Goal: Task Accomplishment & Management: Complete application form

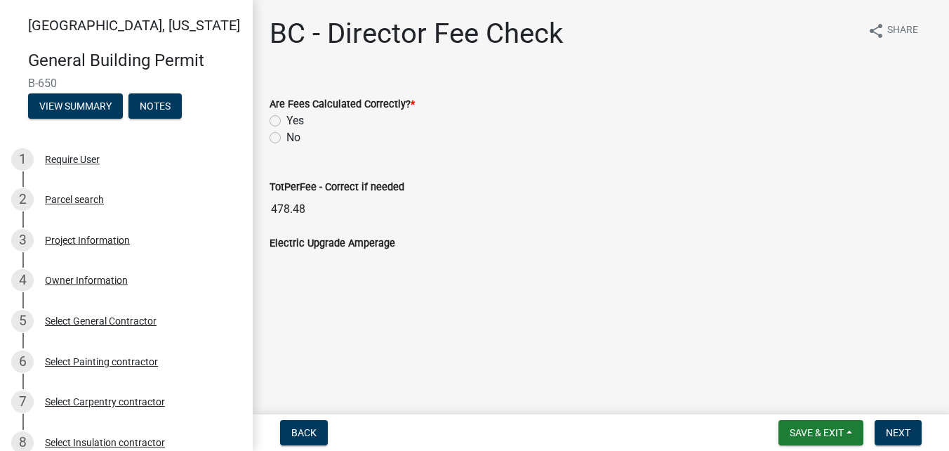
click at [286, 118] on label "Yes" at bounding box center [295, 120] width 18 height 17
click at [286, 118] on input "Yes" at bounding box center [290, 116] width 9 height 9
radio input "true"
click at [909, 439] on button "Next" at bounding box center [898, 432] width 47 height 25
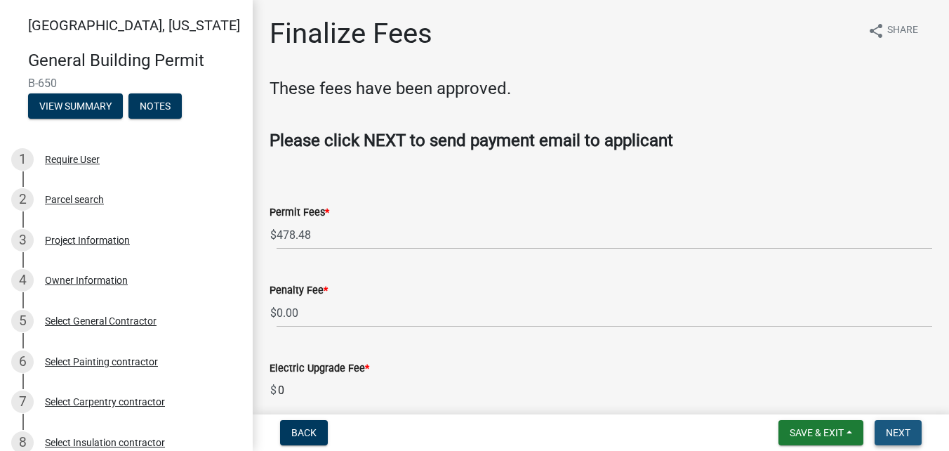
click at [909, 439] on button "Next" at bounding box center [898, 432] width 47 height 25
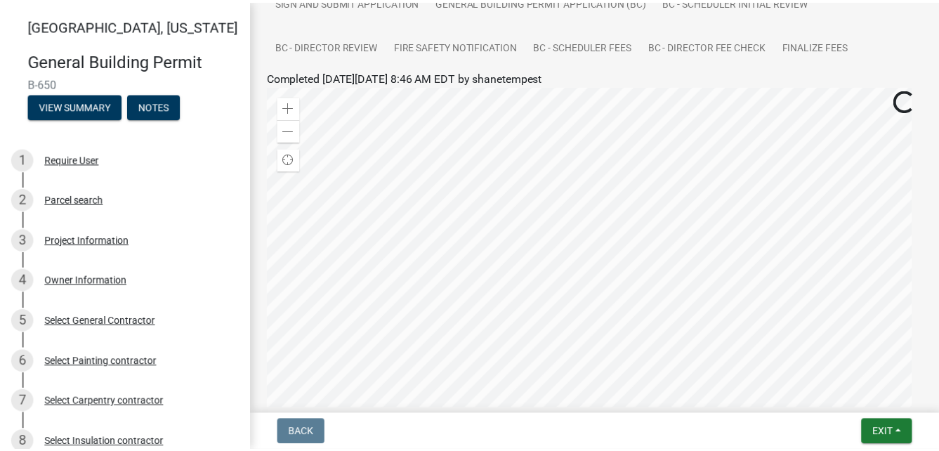
scroll to position [351, 0]
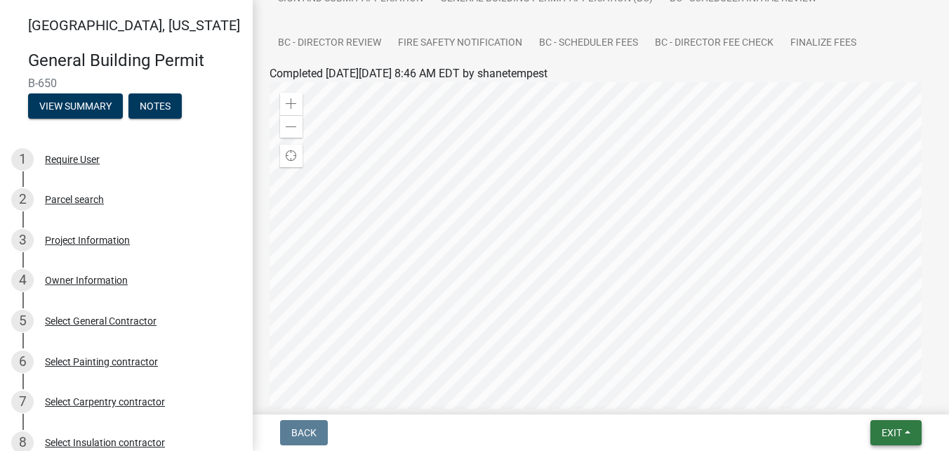
click at [901, 444] on button "Exit" at bounding box center [896, 432] width 51 height 25
click at [851, 395] on button "Save & Exit" at bounding box center [865, 396] width 112 height 34
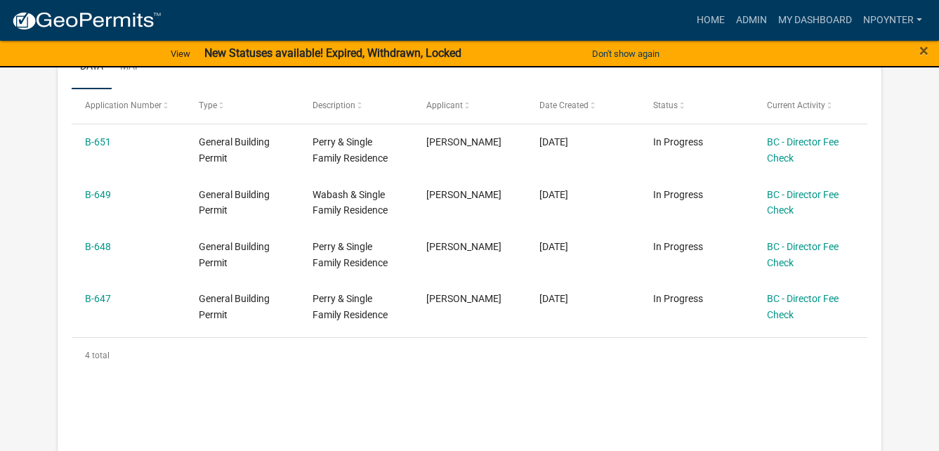
scroll to position [437, 0]
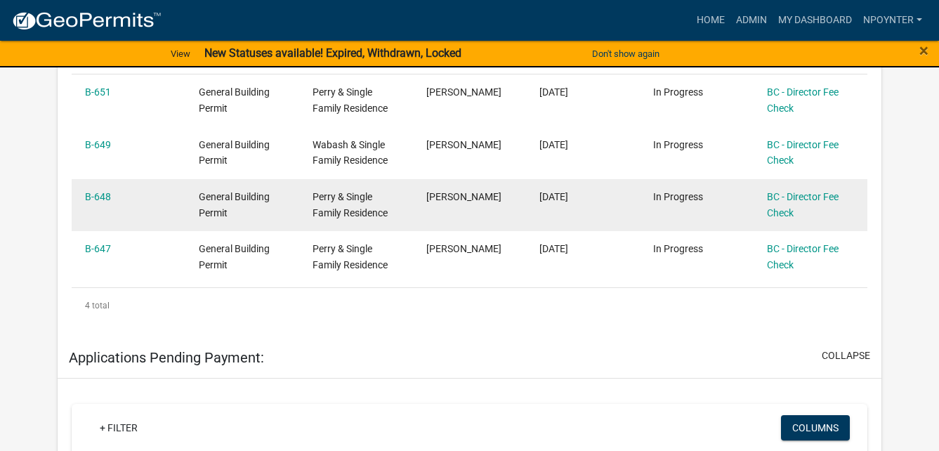
click at [118, 199] on div "B-648" at bounding box center [128, 197] width 86 height 16
click at [95, 194] on link "B-648" at bounding box center [98, 196] width 26 height 11
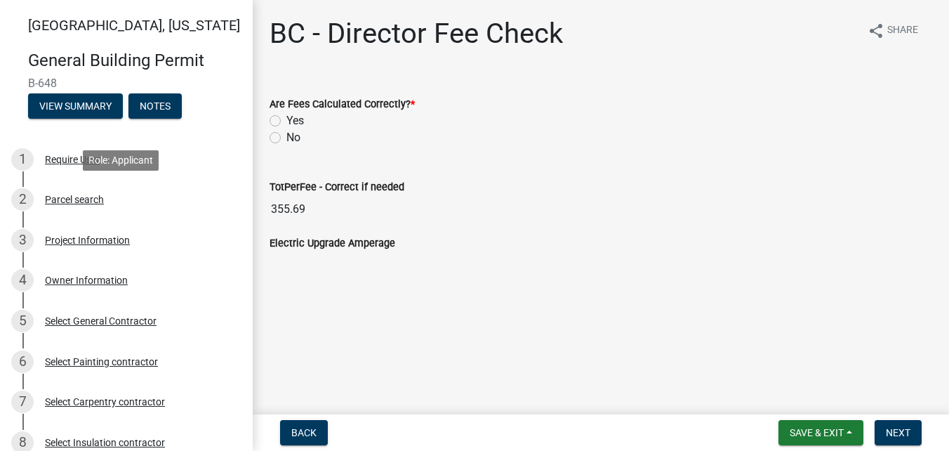
drag, startPoint x: 89, startPoint y: 197, endPoint x: 541, endPoint y: 154, distance: 453.4
click at [557, 152] on wm-data-entity-input "Are Fees Calculated Correctly? * Yes No" at bounding box center [601, 119] width 663 height 80
click at [286, 118] on label "Yes" at bounding box center [295, 120] width 18 height 17
click at [286, 118] on input "Yes" at bounding box center [290, 116] width 9 height 9
radio input "true"
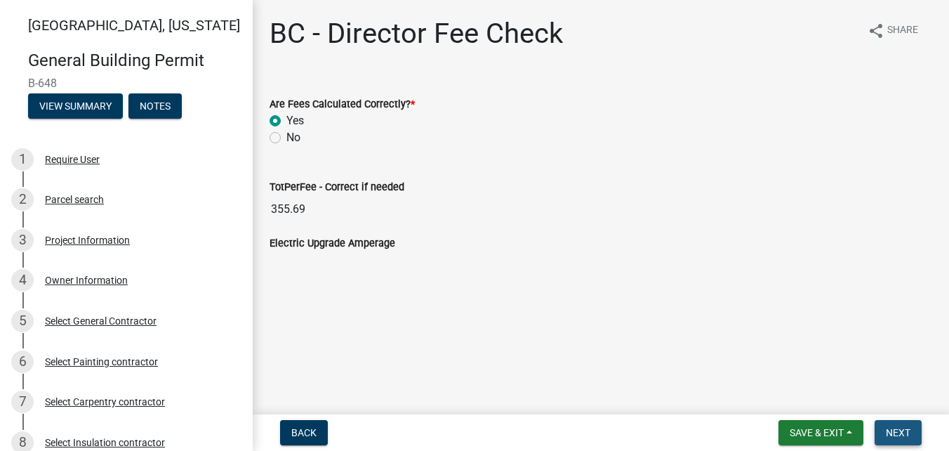
click at [905, 425] on button "Next" at bounding box center [898, 432] width 47 height 25
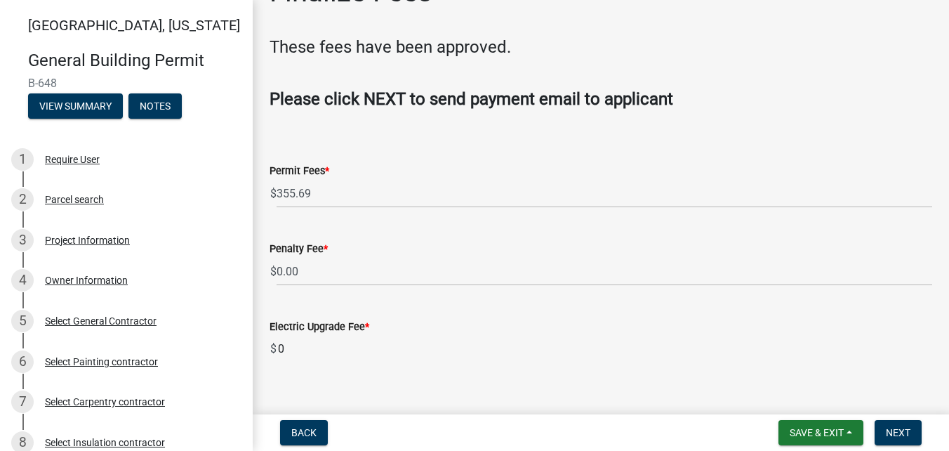
scroll to position [63, 0]
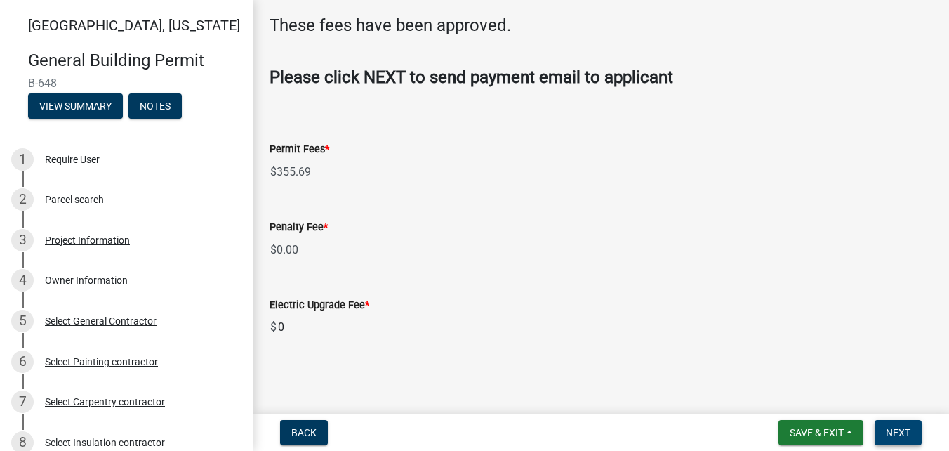
click at [902, 432] on span "Next" at bounding box center [898, 432] width 25 height 11
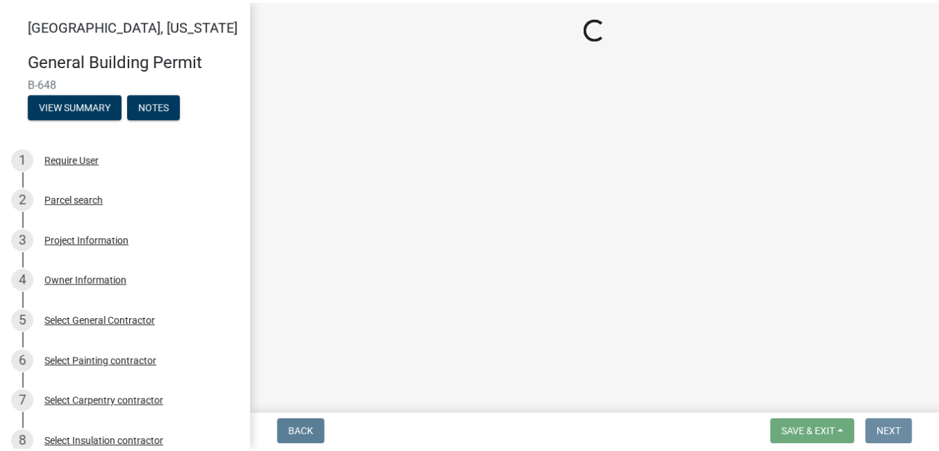
scroll to position [0, 0]
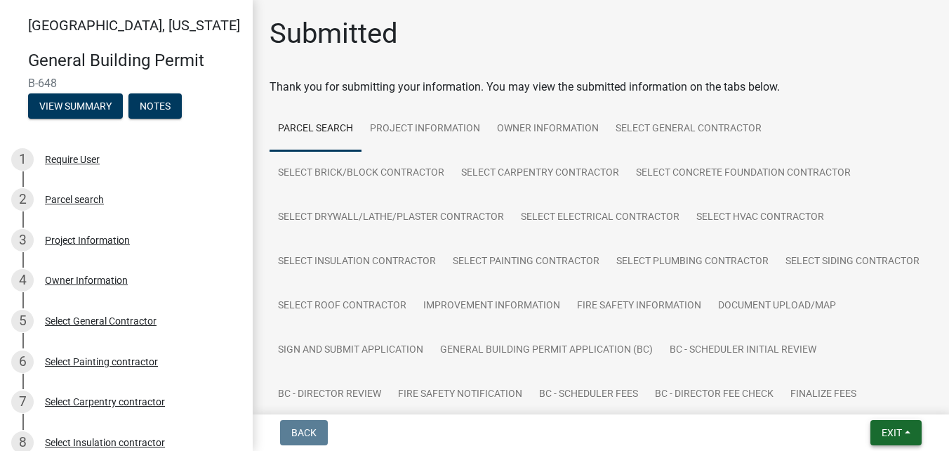
click at [887, 432] on span "Exit" at bounding box center [892, 432] width 20 height 11
click at [852, 400] on button "Save & Exit" at bounding box center [865, 396] width 112 height 34
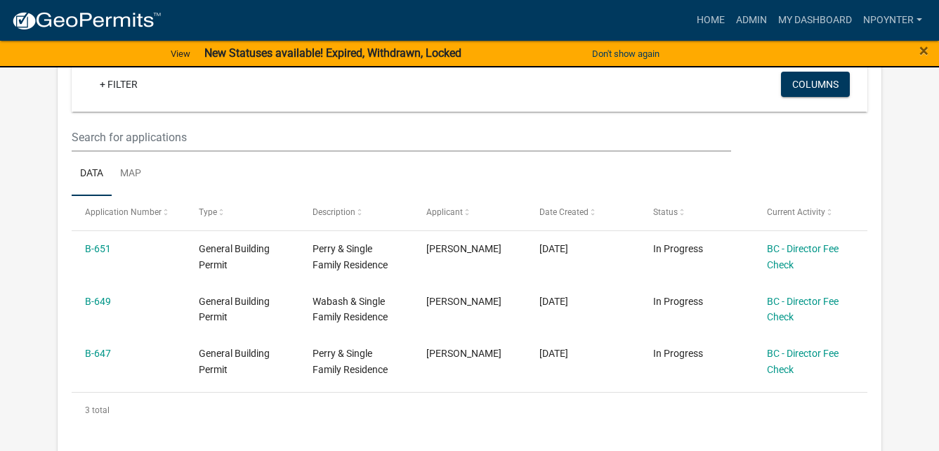
scroll to position [351, 0]
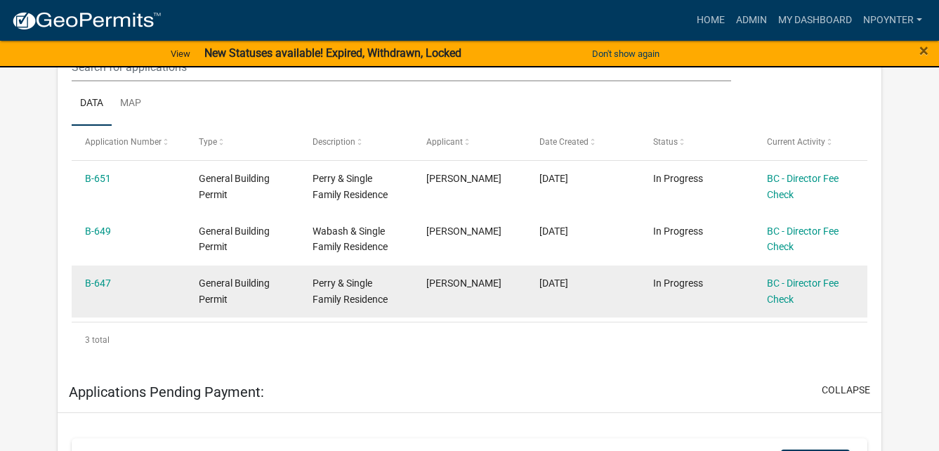
click at [112, 279] on div "B-647" at bounding box center [128, 283] width 86 height 16
click at [98, 281] on link "B-647" at bounding box center [98, 282] width 26 height 11
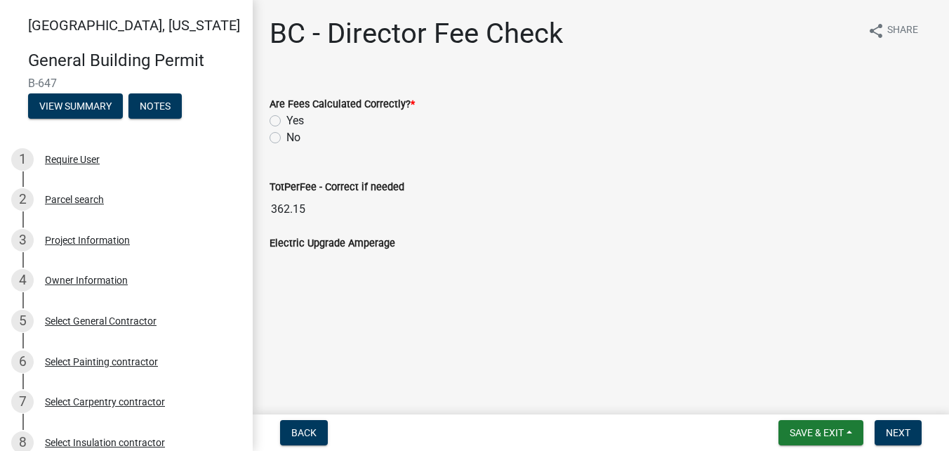
click at [286, 119] on label "Yes" at bounding box center [295, 120] width 18 height 17
click at [286, 119] on input "Yes" at bounding box center [290, 116] width 9 height 9
radio input "true"
click at [901, 435] on span "Next" at bounding box center [898, 432] width 25 height 11
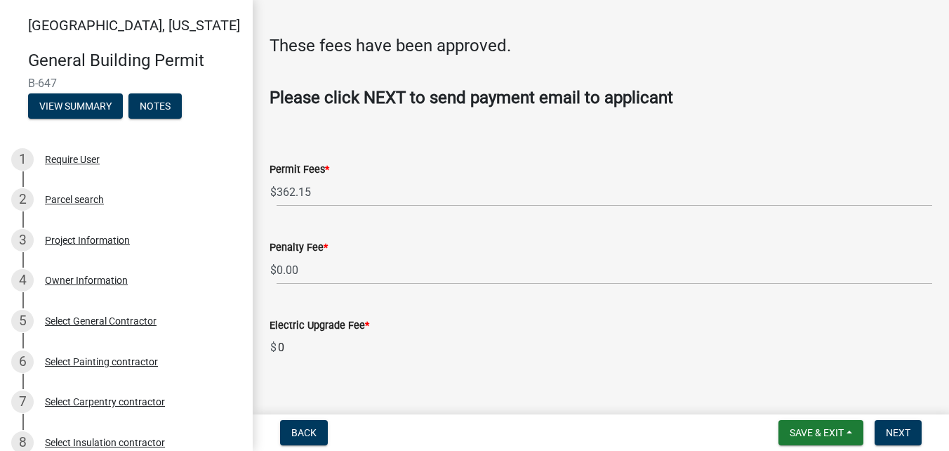
scroll to position [63, 0]
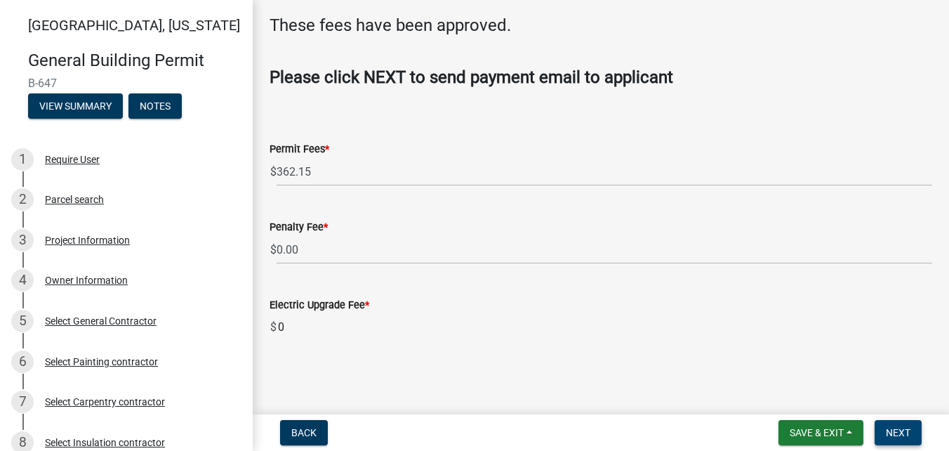
click at [904, 435] on span "Next" at bounding box center [898, 432] width 25 height 11
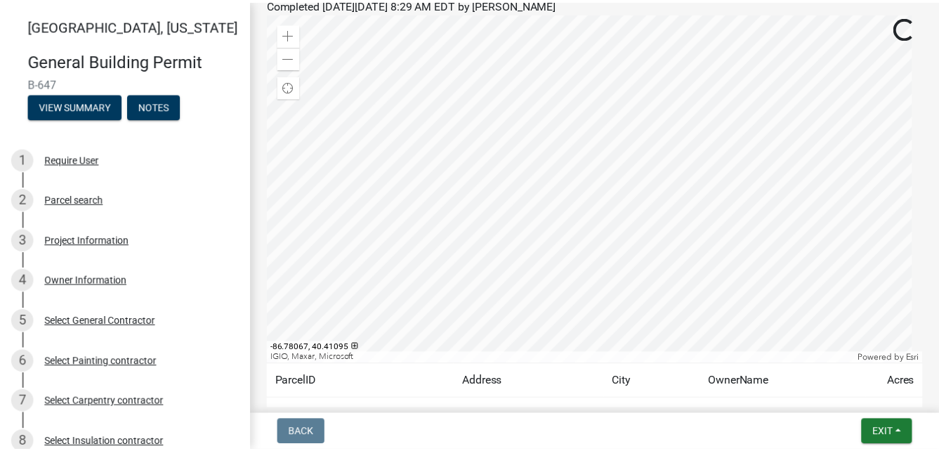
scroll to position [421, 0]
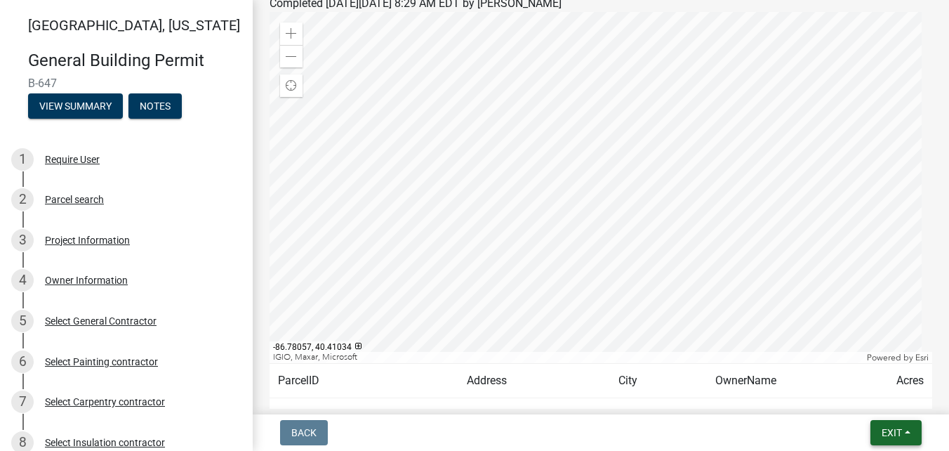
click at [901, 436] on span "Exit" at bounding box center [892, 432] width 20 height 11
click at [847, 399] on button "Save & Exit" at bounding box center [865, 396] width 112 height 34
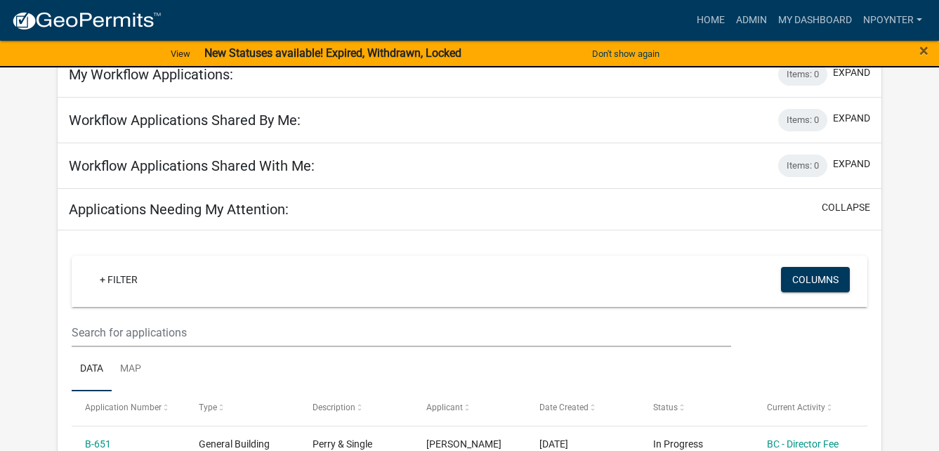
scroll to position [211, 0]
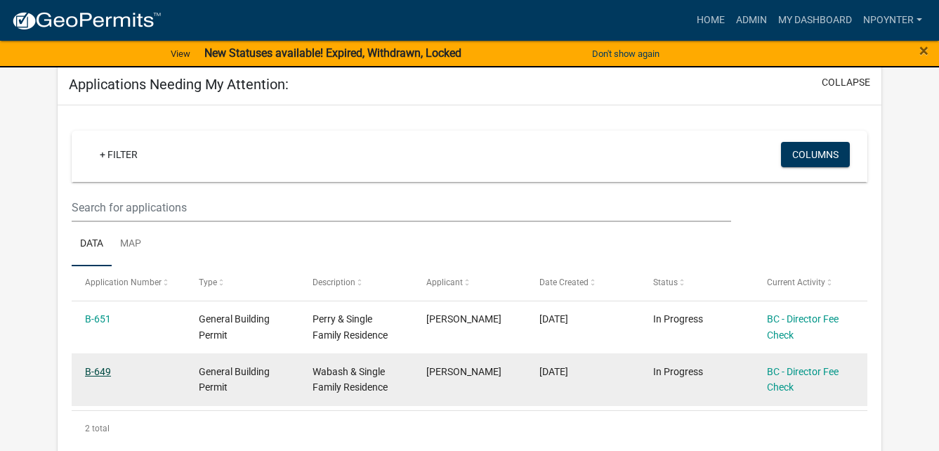
click at [97, 367] on link "B-649" at bounding box center [98, 371] width 26 height 11
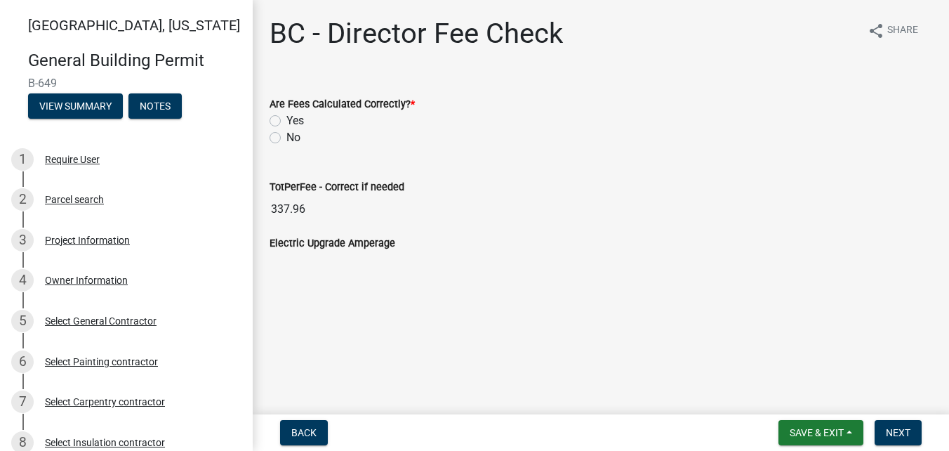
click at [286, 123] on label "Yes" at bounding box center [295, 120] width 18 height 17
click at [286, 121] on input "Yes" at bounding box center [290, 116] width 9 height 9
radio input "true"
click at [912, 432] on button "Next" at bounding box center [898, 432] width 47 height 25
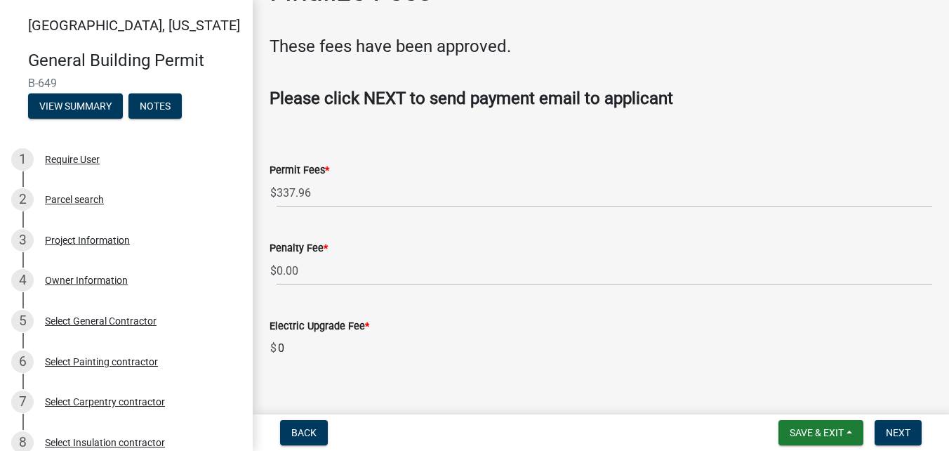
scroll to position [63, 0]
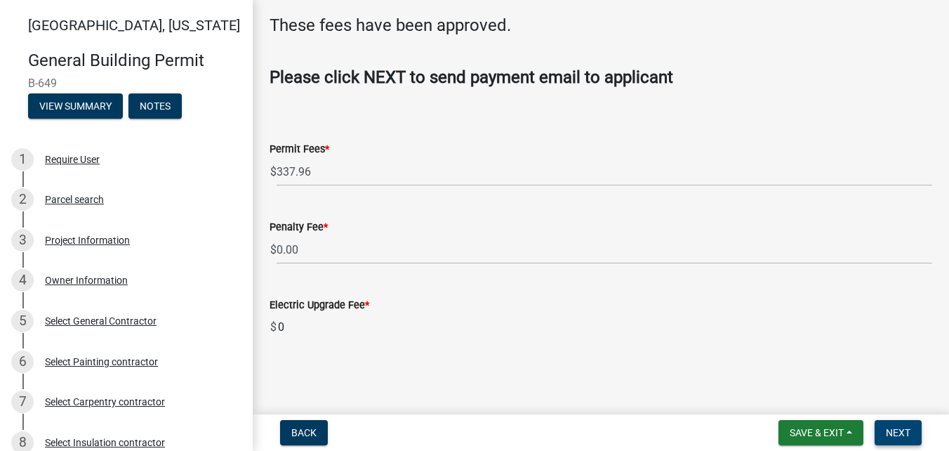
click at [910, 442] on button "Next" at bounding box center [898, 432] width 47 height 25
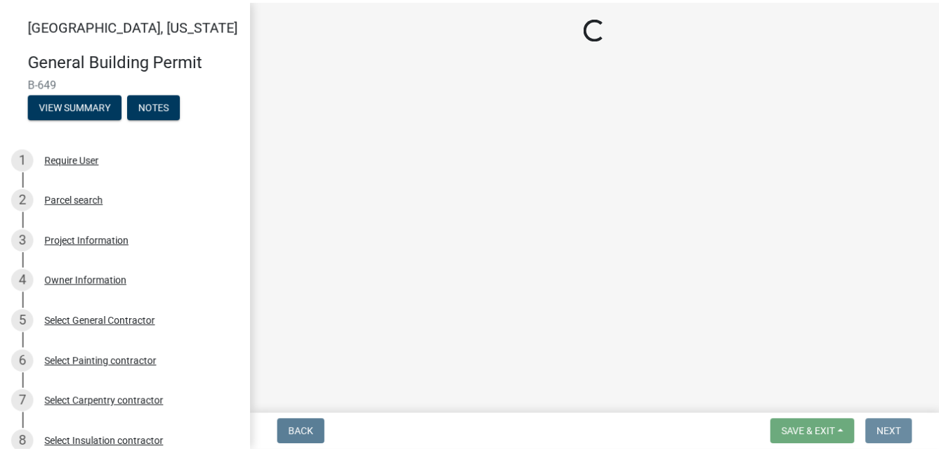
scroll to position [0, 0]
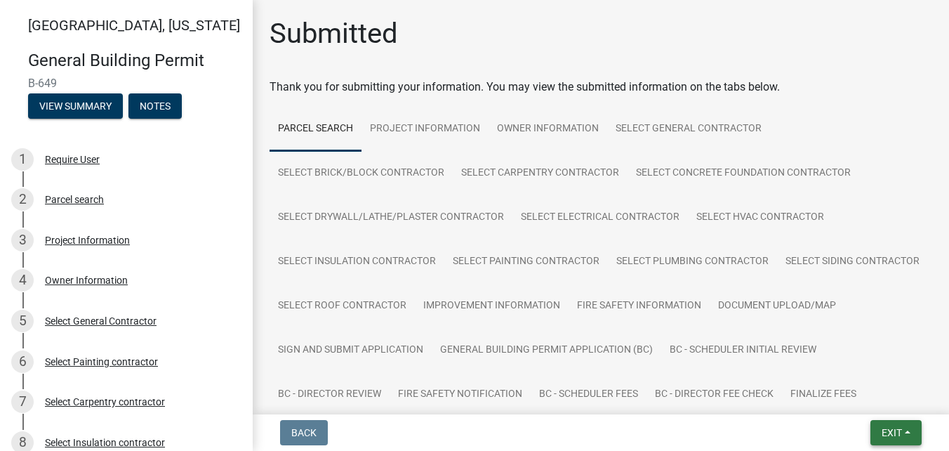
click at [897, 434] on span "Exit" at bounding box center [892, 432] width 20 height 11
click at [839, 394] on button "Save & Exit" at bounding box center [865, 396] width 112 height 34
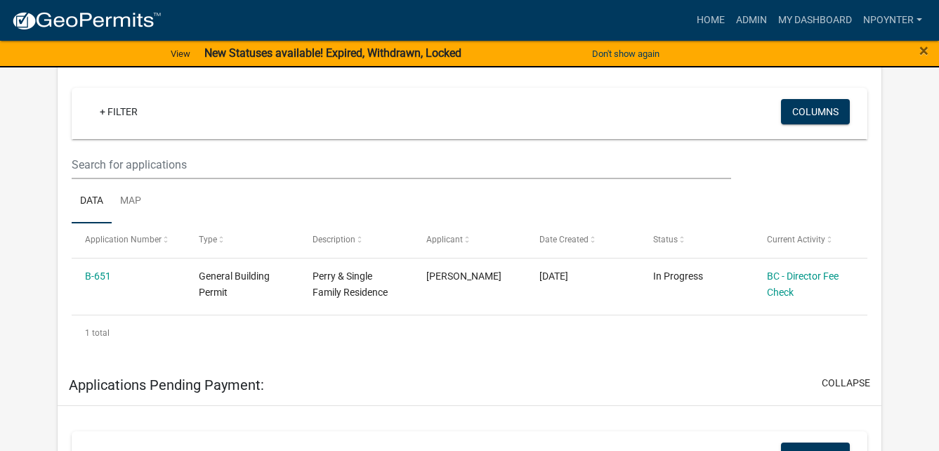
scroll to position [281, 0]
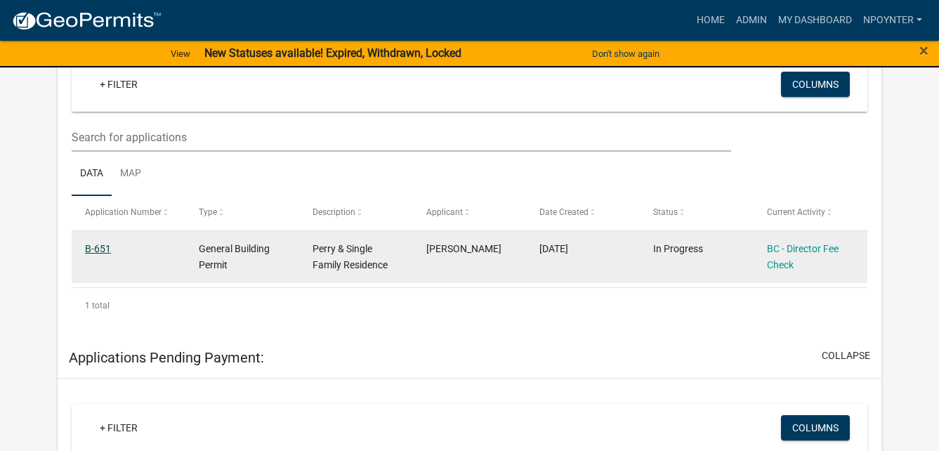
click at [103, 244] on link "B-651" at bounding box center [98, 248] width 26 height 11
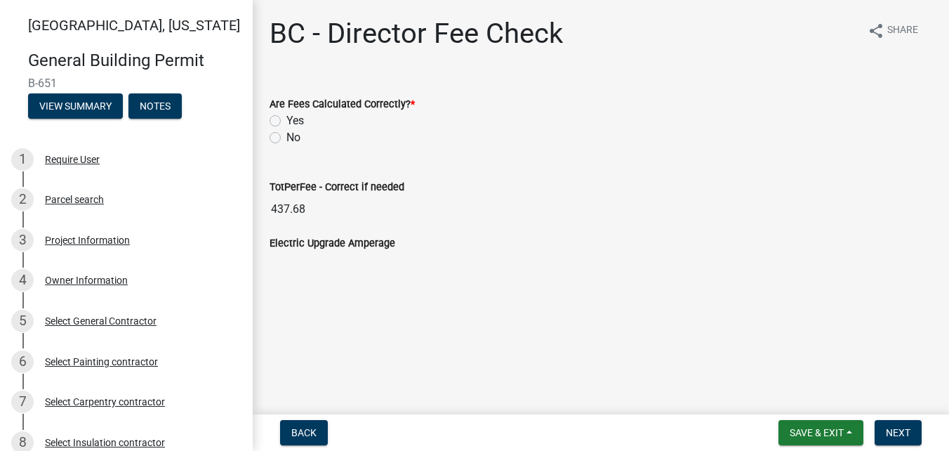
click at [286, 119] on label "Yes" at bounding box center [295, 120] width 18 height 17
click at [286, 119] on input "Yes" at bounding box center [290, 116] width 9 height 9
radio input "true"
click at [910, 424] on button "Next" at bounding box center [898, 432] width 47 height 25
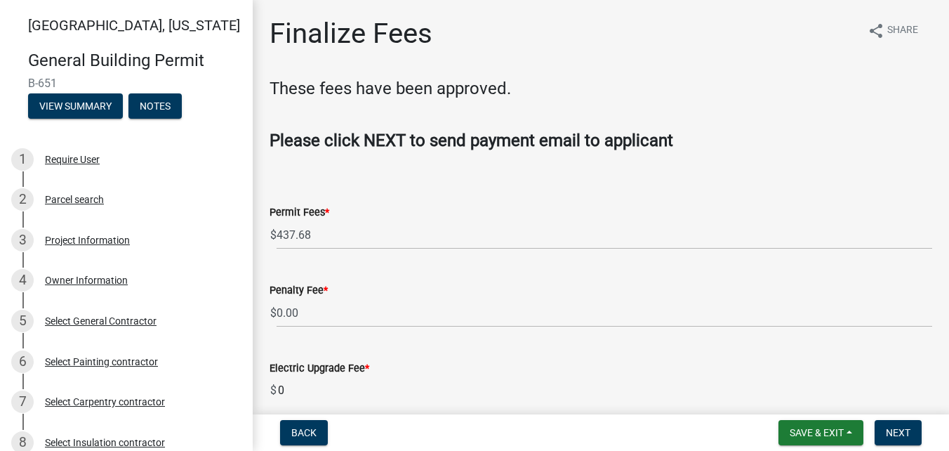
scroll to position [63, 0]
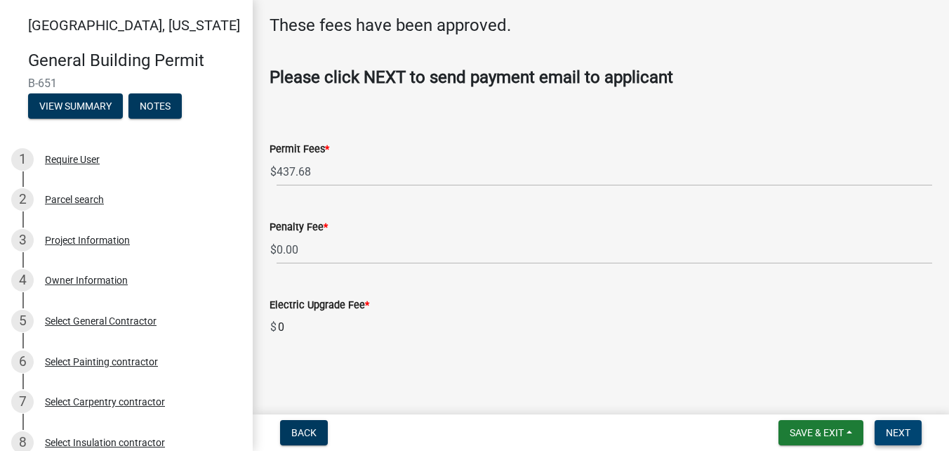
click at [899, 435] on span "Next" at bounding box center [898, 432] width 25 height 11
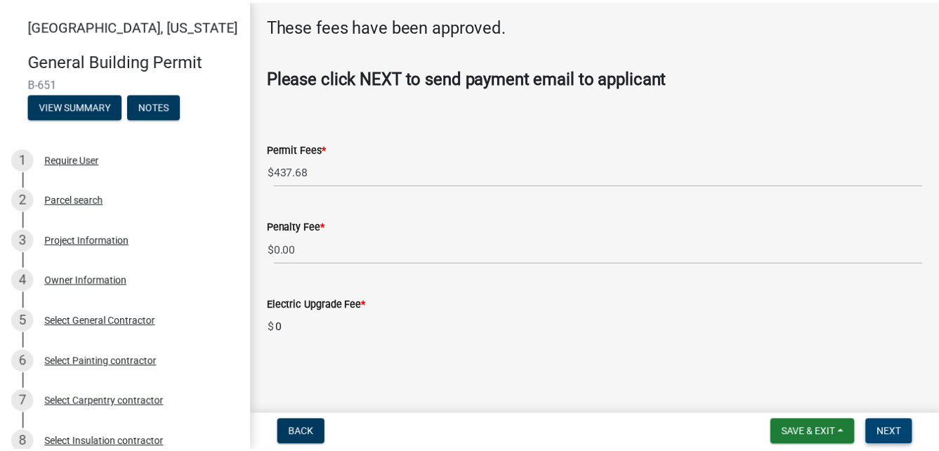
scroll to position [0, 0]
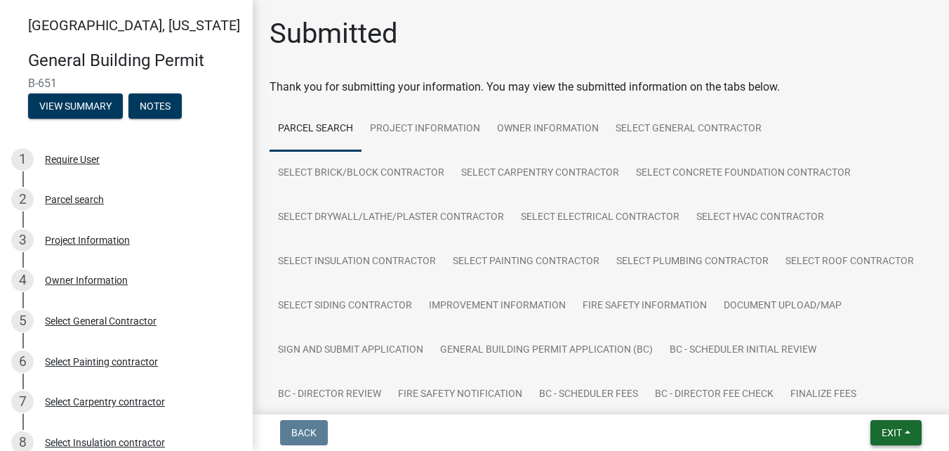
click at [894, 430] on span "Exit" at bounding box center [892, 432] width 20 height 11
click at [857, 401] on button "Save & Exit" at bounding box center [865, 396] width 112 height 34
